Goal: Information Seeking & Learning: Understand process/instructions

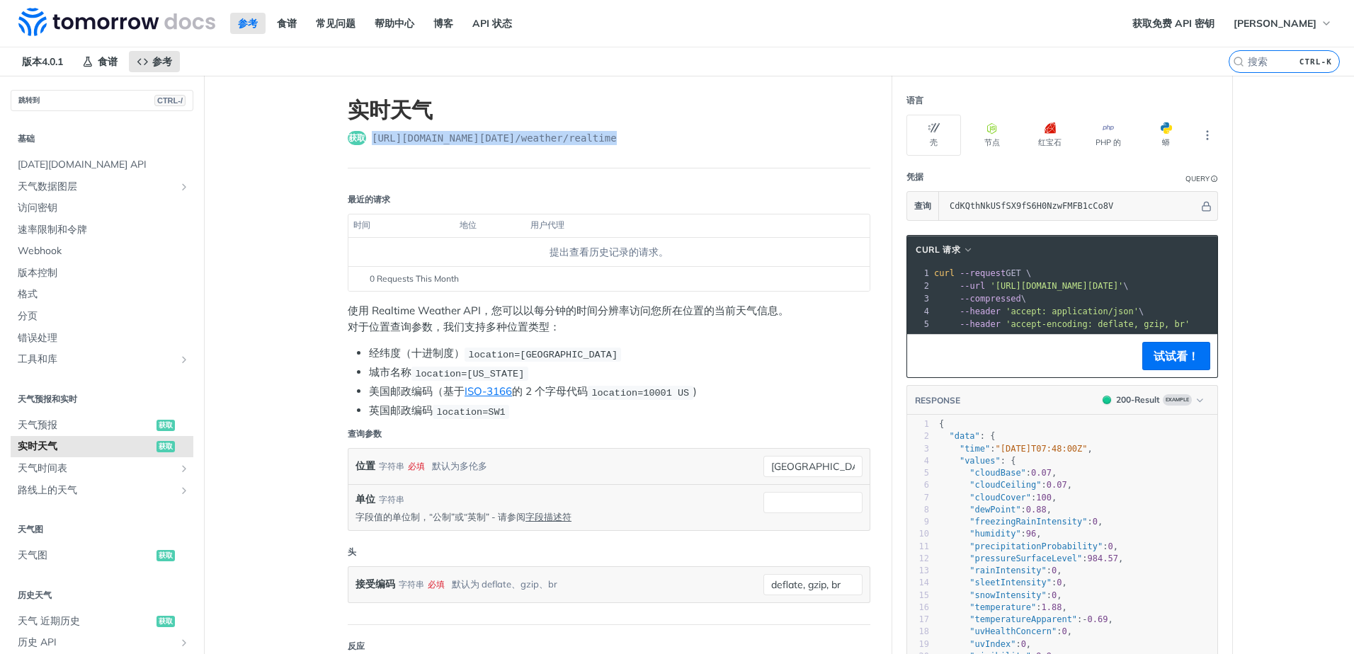
drag, startPoint x: 603, startPoint y: 137, endPoint x: 368, endPoint y: 142, distance: 235.2
click at [368, 142] on div "获取 https://api.tomorrow.io/v4 /weather/realtime" at bounding box center [609, 138] width 523 height 14
copy span "https://api.tomorrow.io/v4 /weather/realtime"
click at [99, 430] on span "天气预报" at bounding box center [85, 426] width 135 height 14
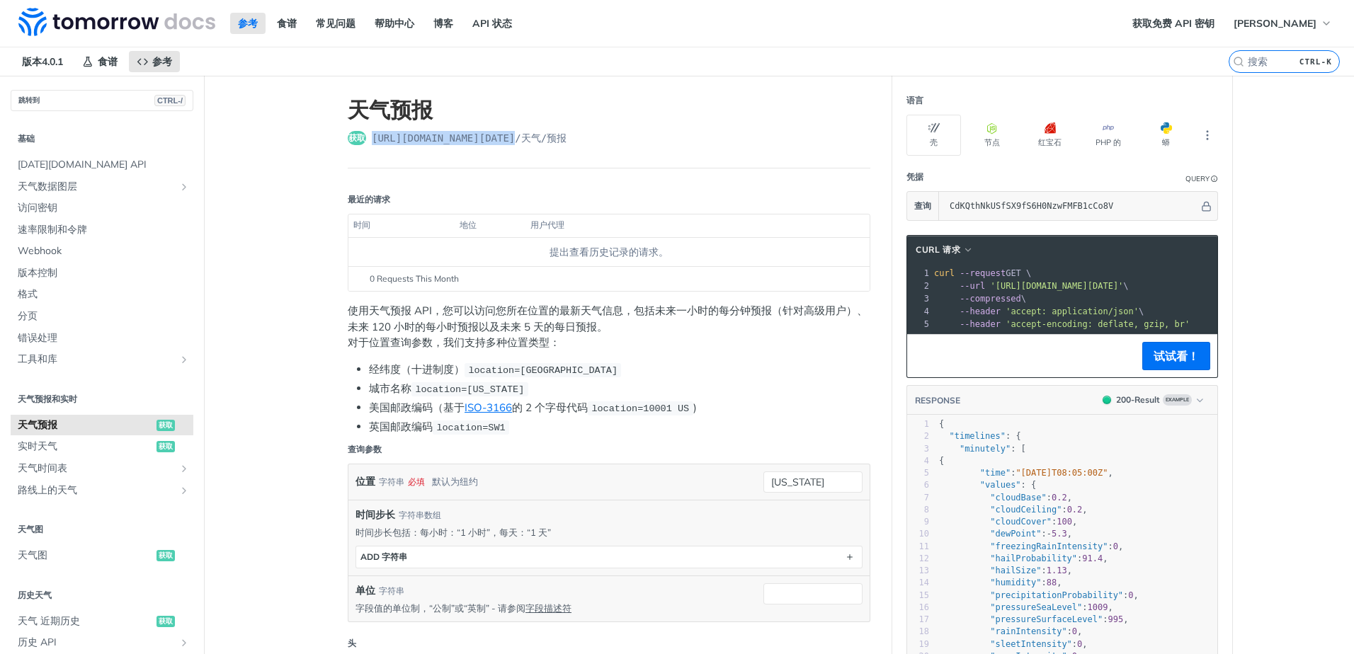
click at [635, 126] on header "天气预报 获取 https://api.tomorrow.io/v4 /天气/预报" at bounding box center [609, 133] width 523 height 72
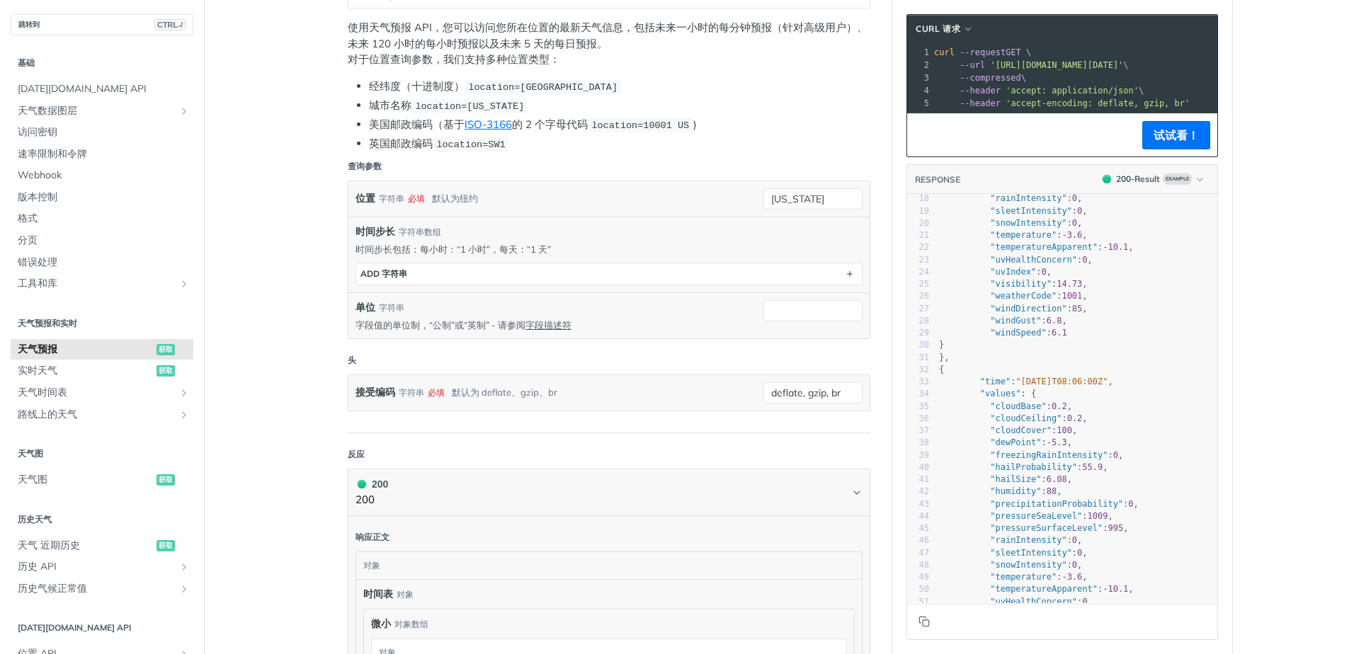
scroll to position [253, 0]
